Goal: Task Accomplishment & Management: Manage account settings

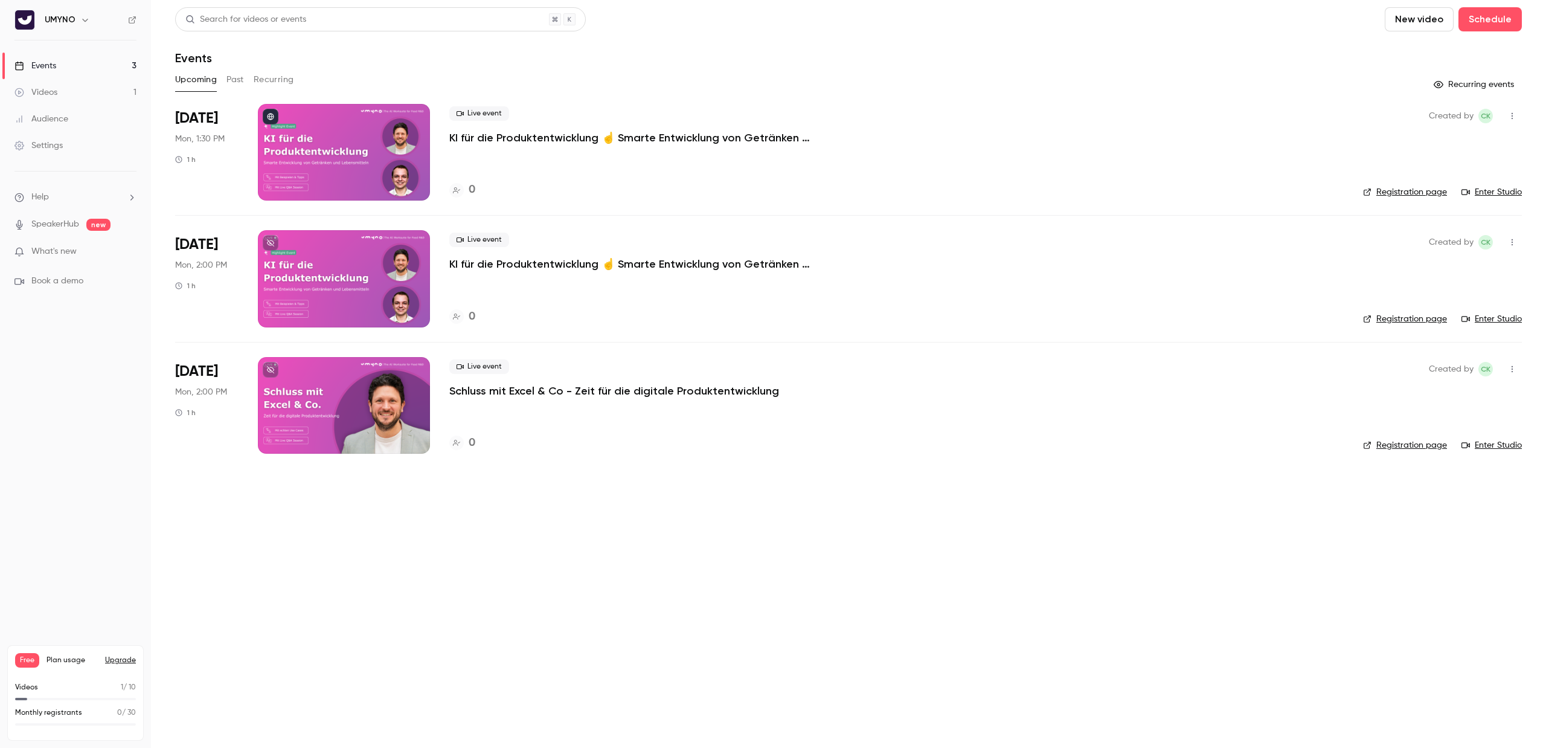
click at [1513, 112] on icon "button" at bounding box center [1512, 116] width 10 height 8
click at [1451, 272] on div "Delete" at bounding box center [1466, 272] width 92 height 12
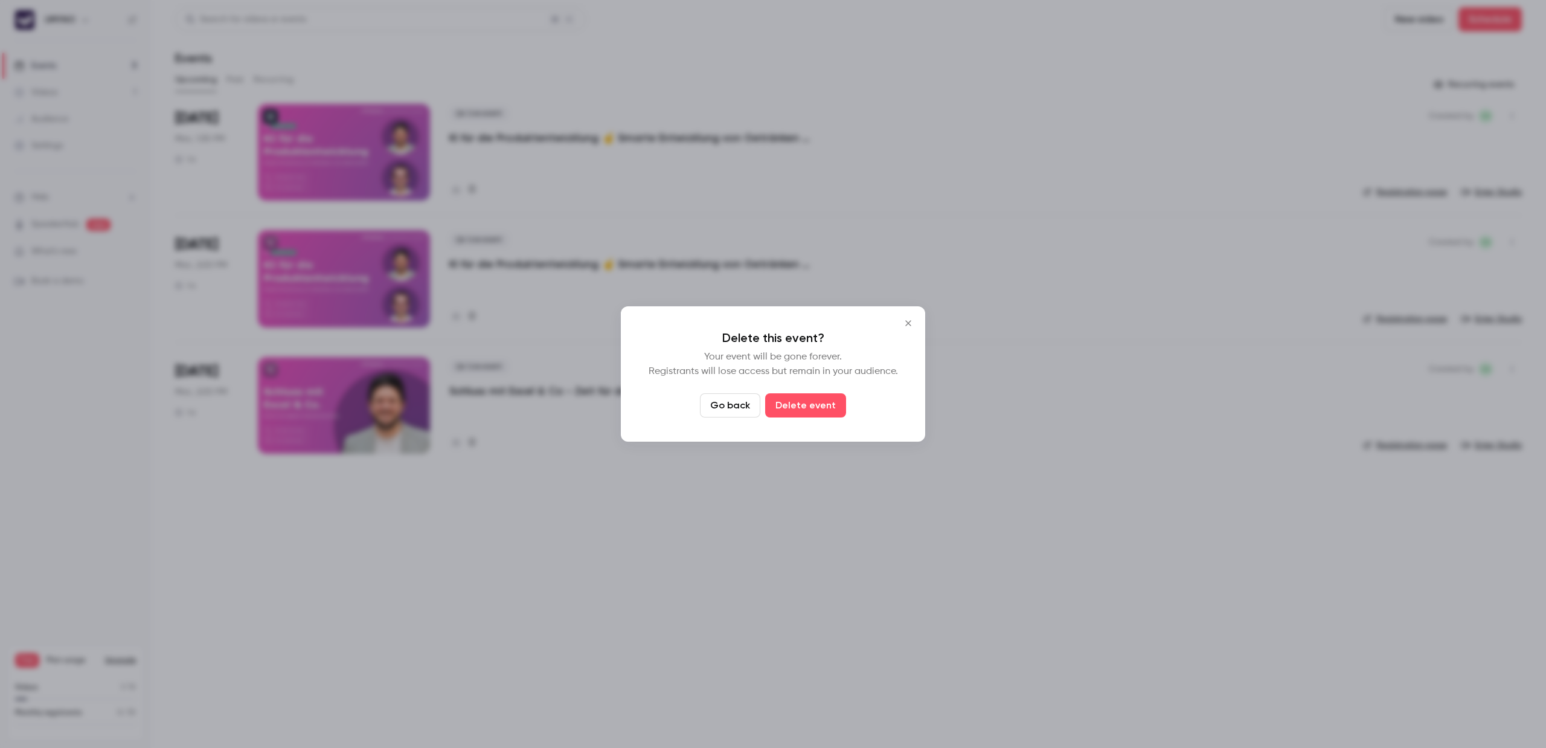
click at [809, 400] on button "Delete event" at bounding box center [805, 405] width 81 height 24
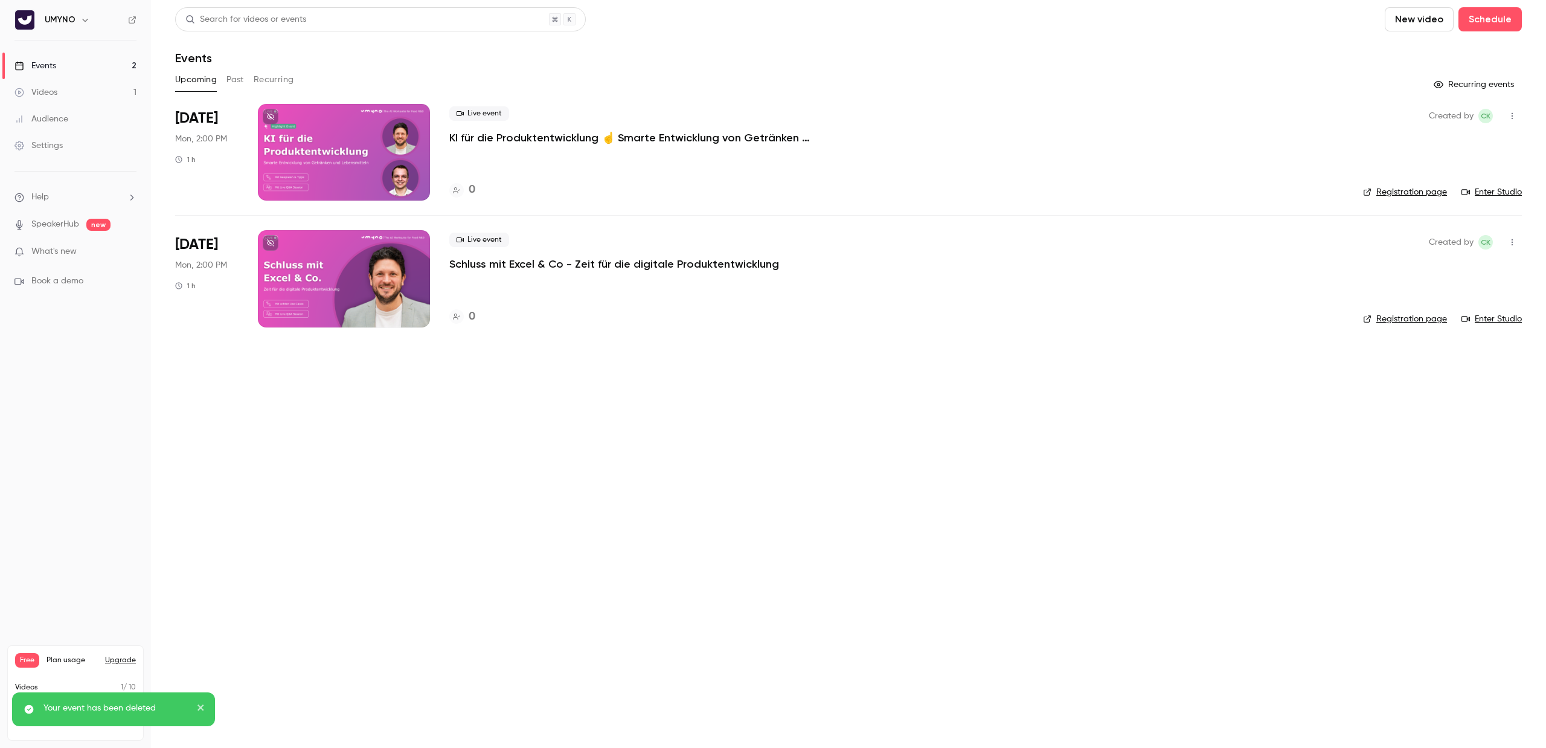
click at [267, 111] on button at bounding box center [271, 117] width 16 height 16
click at [271, 243] on icon at bounding box center [270, 242] width 7 height 7
click at [544, 130] on p "KI für die Produktentwicklung ☝️ Smarte Entwicklung von Getränken und Lebensmit…" at bounding box center [630, 137] width 362 height 14
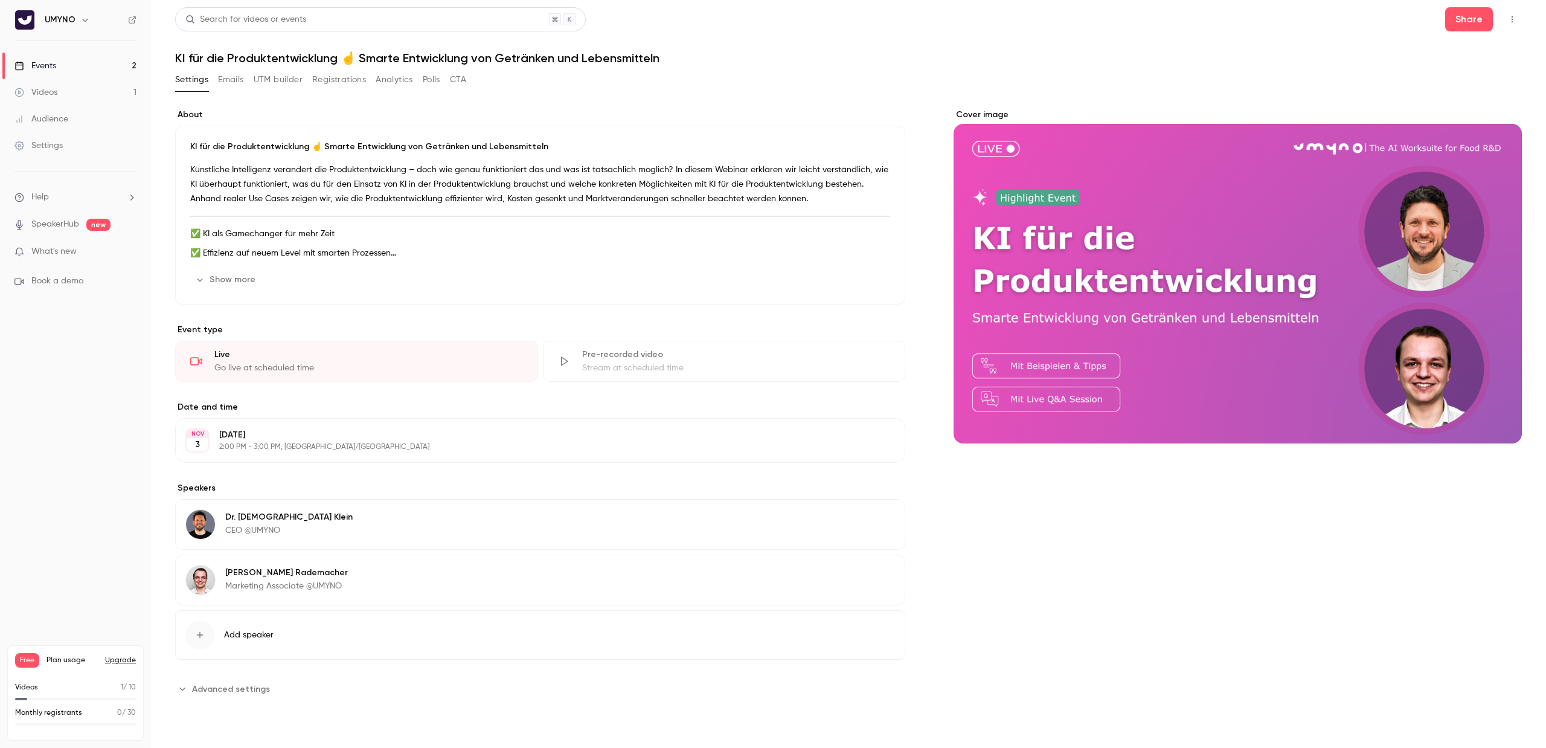
click at [82, 66] on link "Events 2" at bounding box center [75, 66] width 151 height 27
